Goal: Transaction & Acquisition: Purchase product/service

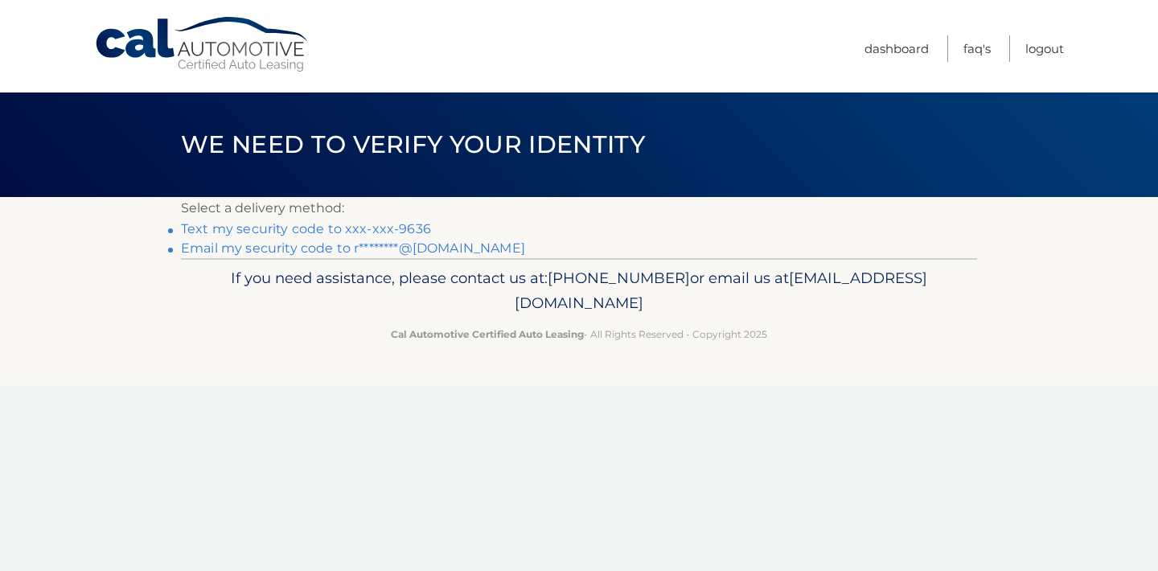
click at [406, 230] on link "Text my security code to xxx-xxx-9636" at bounding box center [306, 228] width 250 height 15
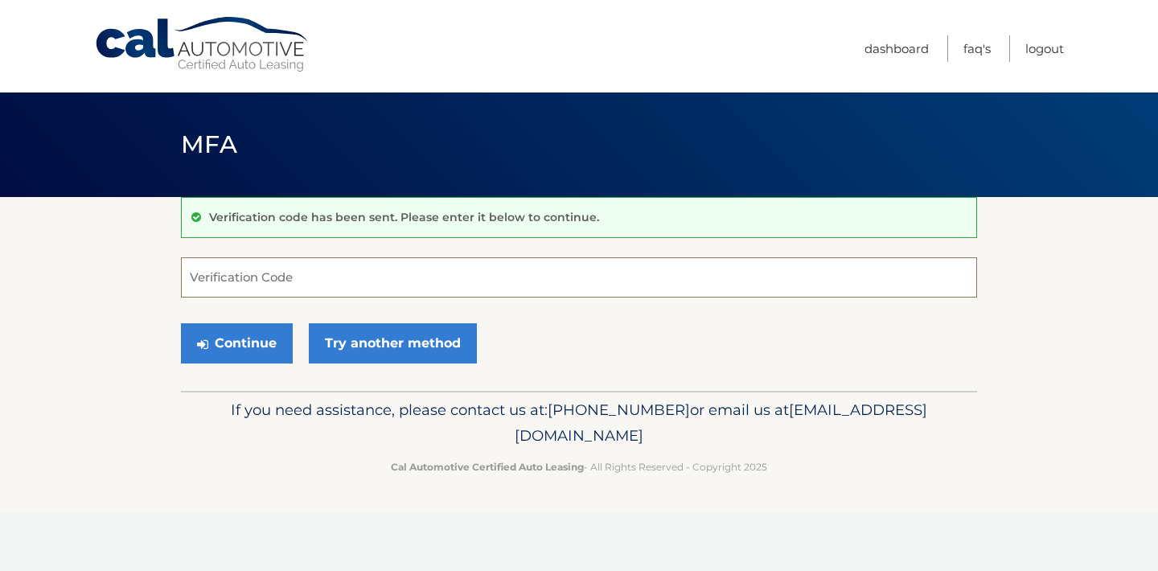
click at [469, 284] on input "Verification Code" at bounding box center [579, 277] width 796 height 40
type input "947060"
click at [241, 337] on button "Continue" at bounding box center [237, 343] width 112 height 40
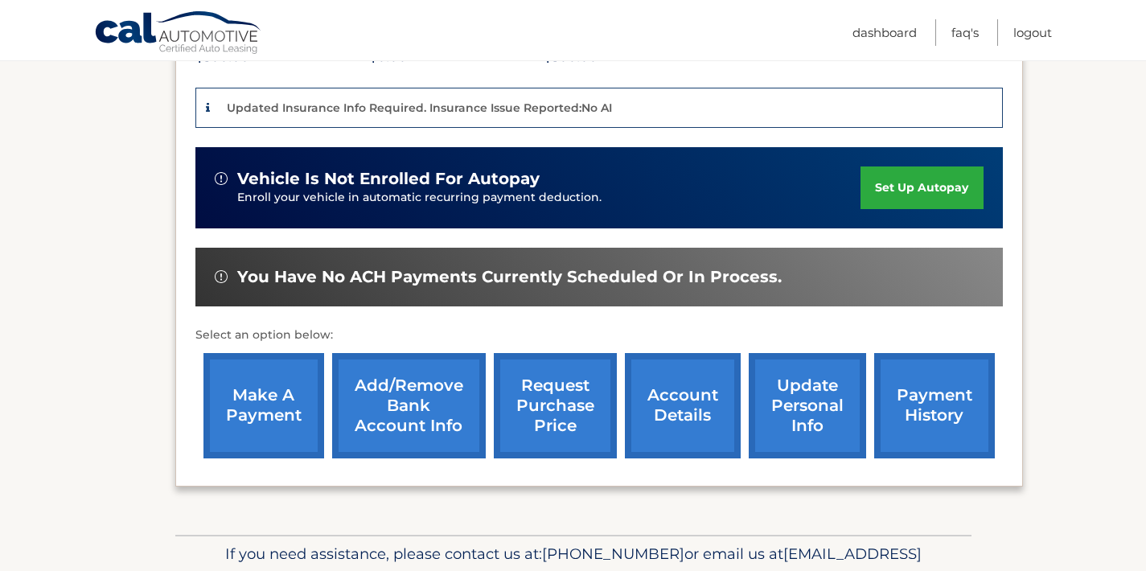
scroll to position [416, 0]
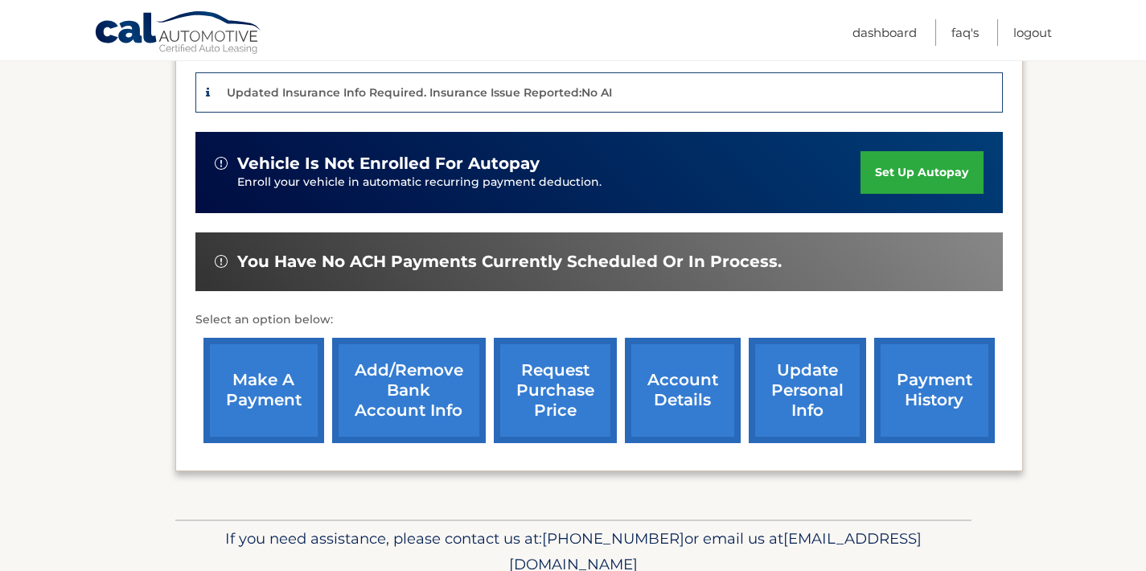
click at [253, 377] on link "make a payment" at bounding box center [263, 390] width 121 height 105
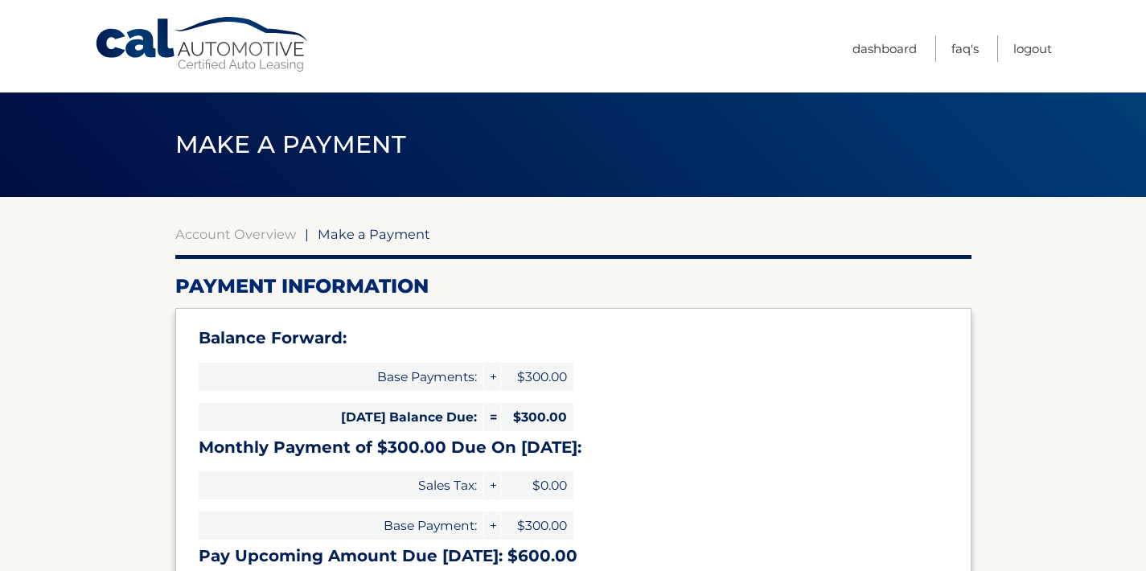
select select "NGUxOTkxNWQtNzlmMy00YmU5LTliMDYtZWJlYjQyYTIxYjRk"
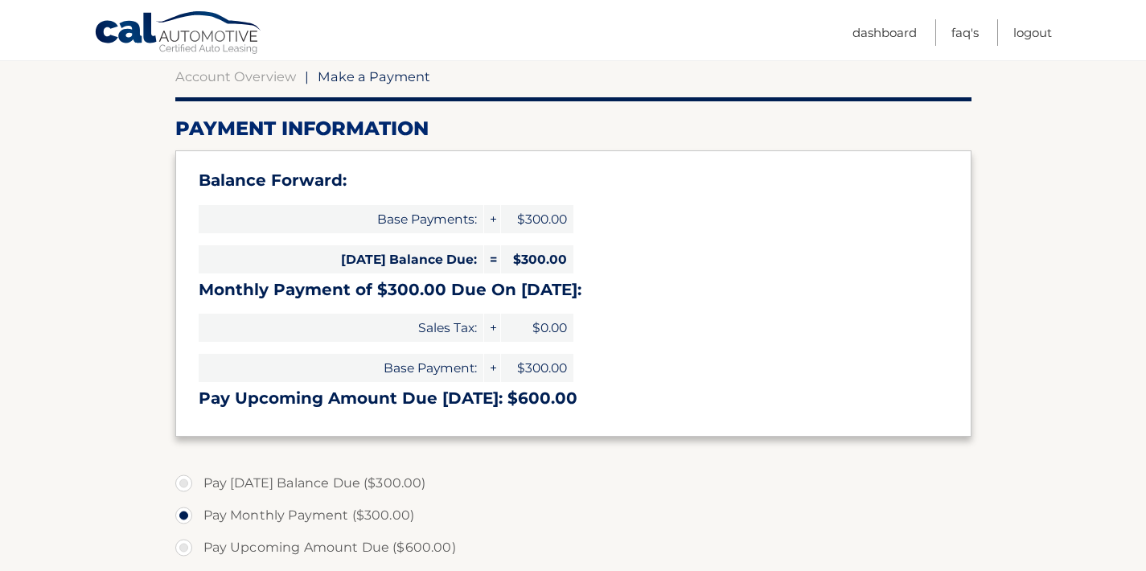
scroll to position [161, 0]
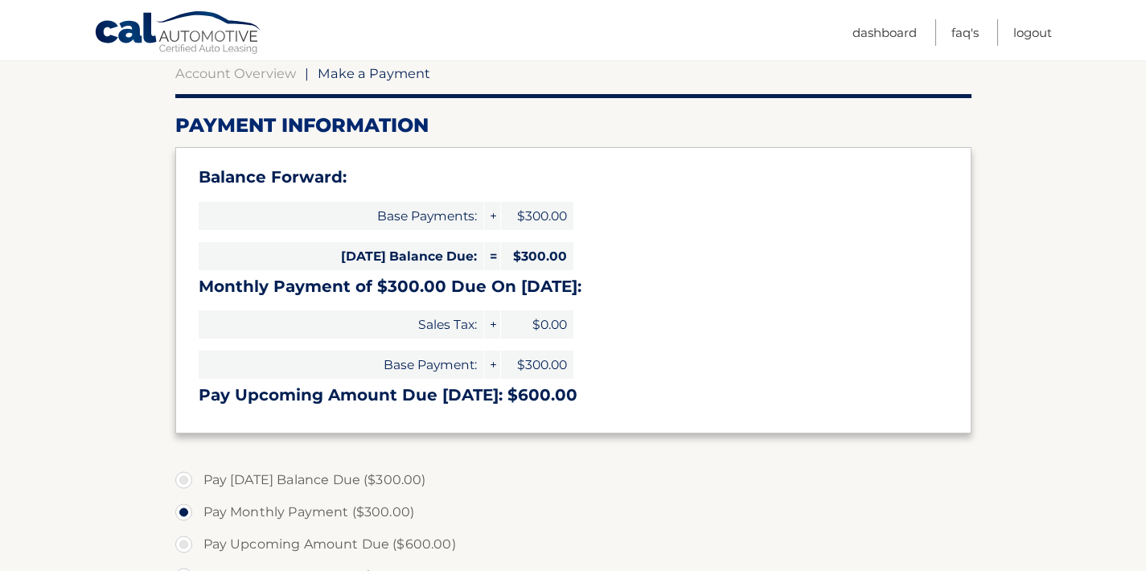
click at [183, 481] on label "Pay Today's Balance Due ($300.00)" at bounding box center [573, 480] width 796 height 32
click at [183, 481] on input "Pay Today's Balance Due ($300.00)" at bounding box center [190, 477] width 16 height 26
radio input "true"
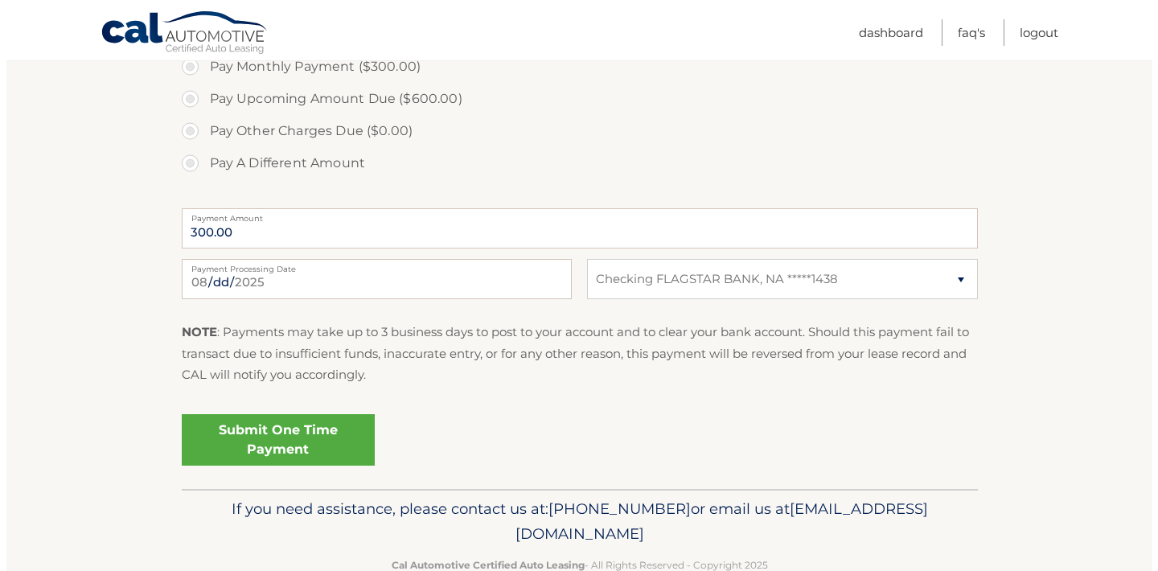
scroll to position [647, 0]
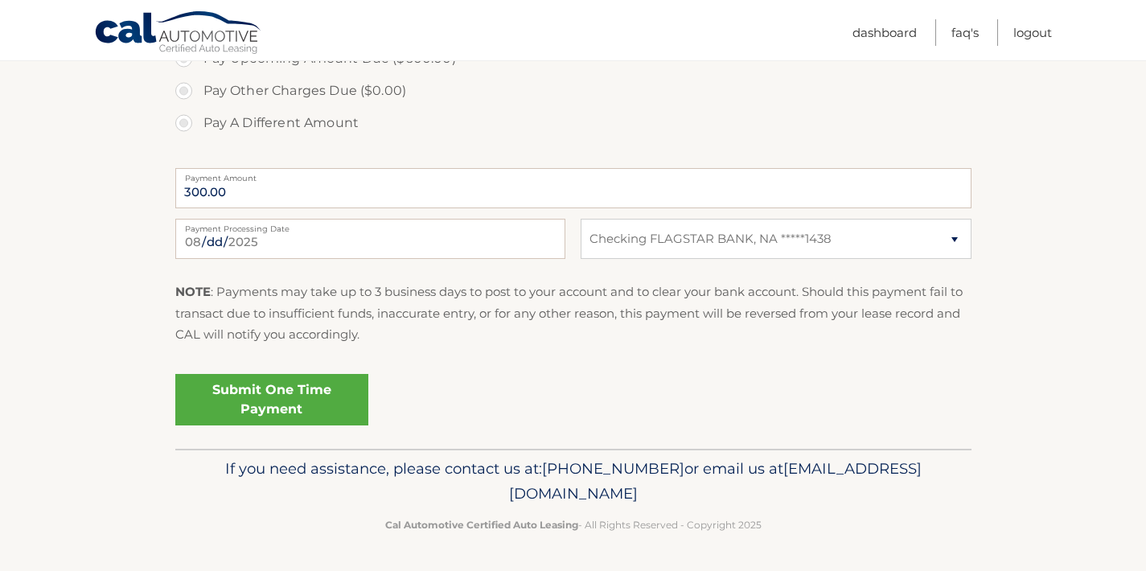
click at [331, 384] on link "Submit One Time Payment" at bounding box center [271, 399] width 193 height 51
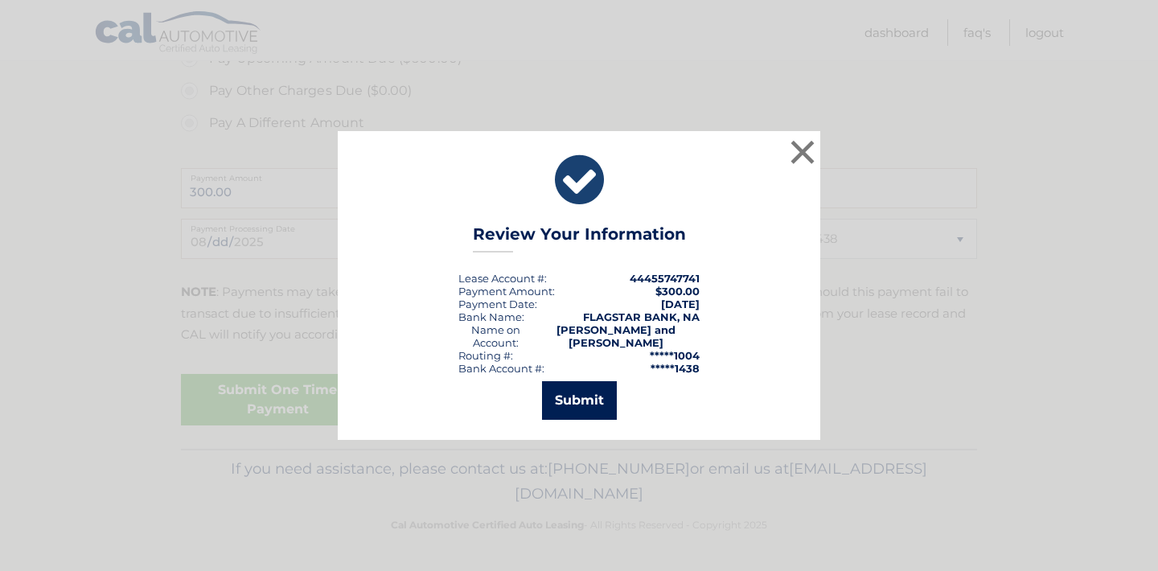
click at [597, 400] on button "Submit" at bounding box center [579, 400] width 75 height 39
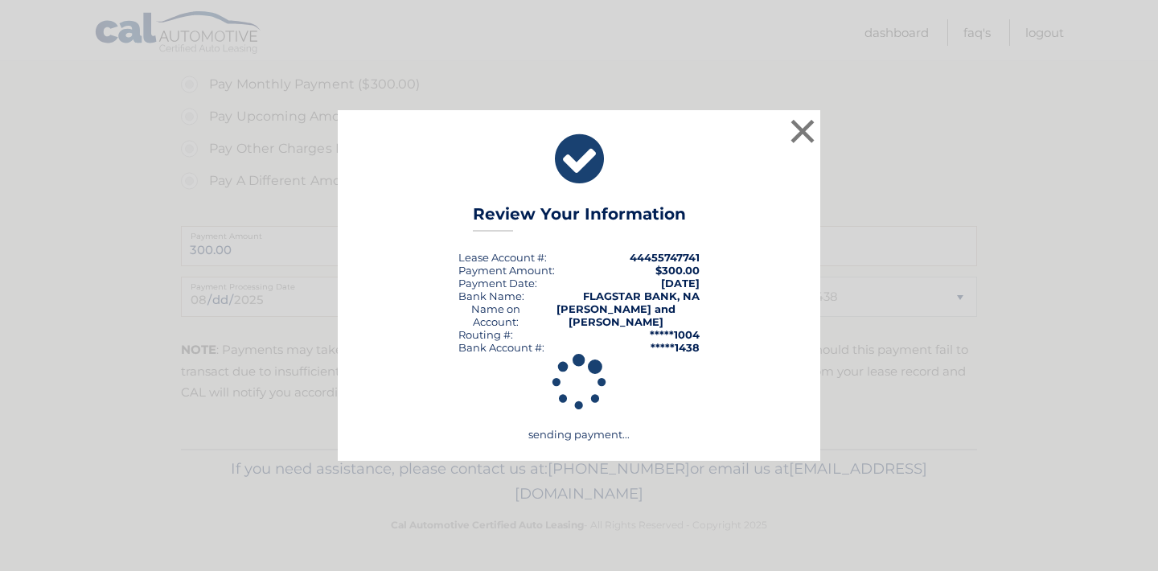
scroll to position [589, 0]
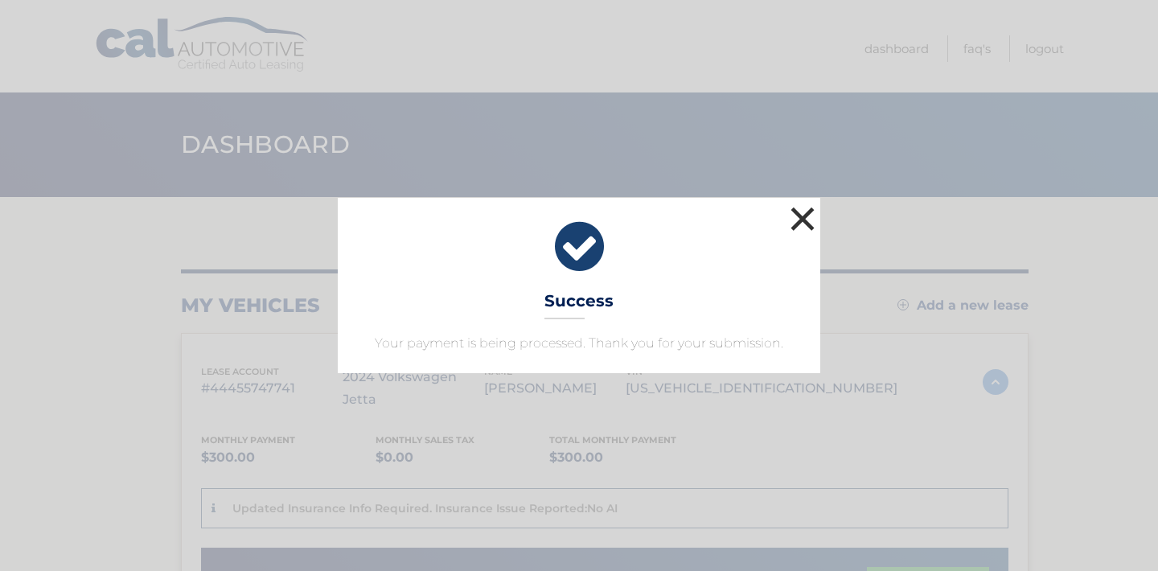
click at [807, 216] on button "×" at bounding box center [802, 219] width 32 height 32
